Goal: Task Accomplishment & Management: Manage account settings

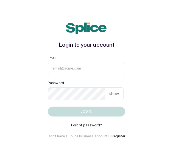
type input "[EMAIL_ADDRESS][DOMAIN_NAME]"
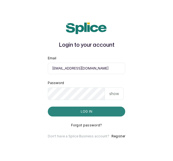
click at [82, 114] on button "Log in" at bounding box center [86, 112] width 77 height 10
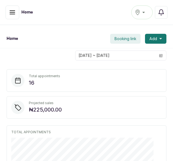
click at [14, 9] on icon "button" at bounding box center [12, 12] width 7 height 7
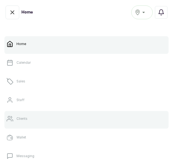
click at [24, 120] on p "Clients" at bounding box center [21, 118] width 11 height 4
